Goal: Task Accomplishment & Management: Manage account settings

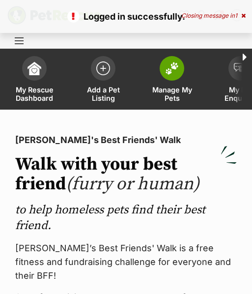
click at [178, 63] on img at bounding box center [172, 68] width 14 height 13
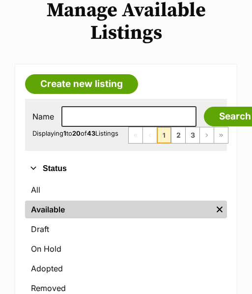
scroll to position [125, 0]
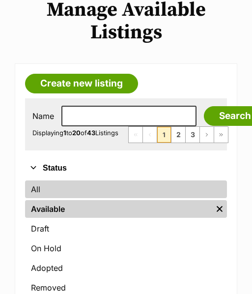
click at [45, 198] on link "All" at bounding box center [126, 190] width 202 height 18
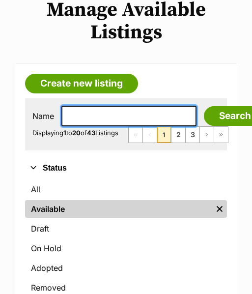
click at [83, 113] on input "text" at bounding box center [129, 116] width 135 height 21
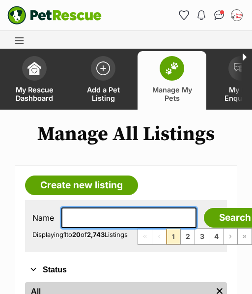
click at [99, 216] on input "text" at bounding box center [129, 218] width 135 height 21
type input "maple syrup"
click at [204, 208] on input "Search" at bounding box center [235, 218] width 63 height 20
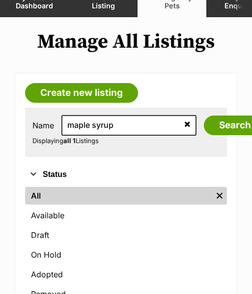
scroll to position [133, 0]
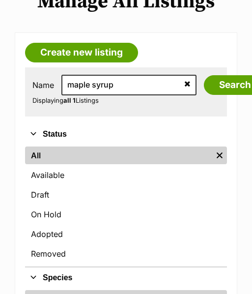
drag, startPoint x: 176, startPoint y: 245, endPoint x: 8, endPoint y: 214, distance: 170.7
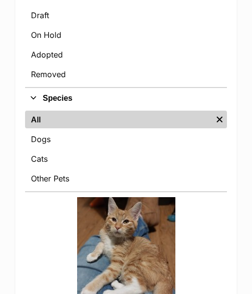
scroll to position [426, 0]
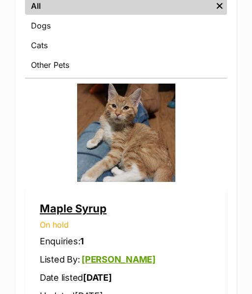
click at [79, 214] on link "Maple Syrup" at bounding box center [73, 208] width 67 height 13
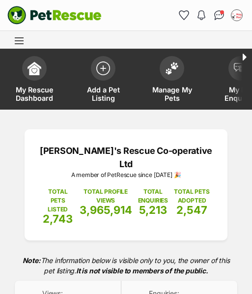
select select "reviewing_applications"
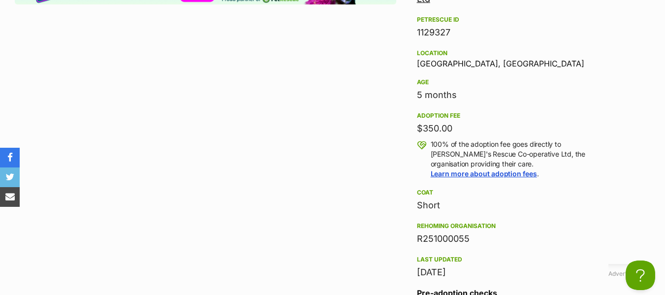
scroll to position [1059, 0]
